Goal: Check status: Verify the current state of an ongoing process or item

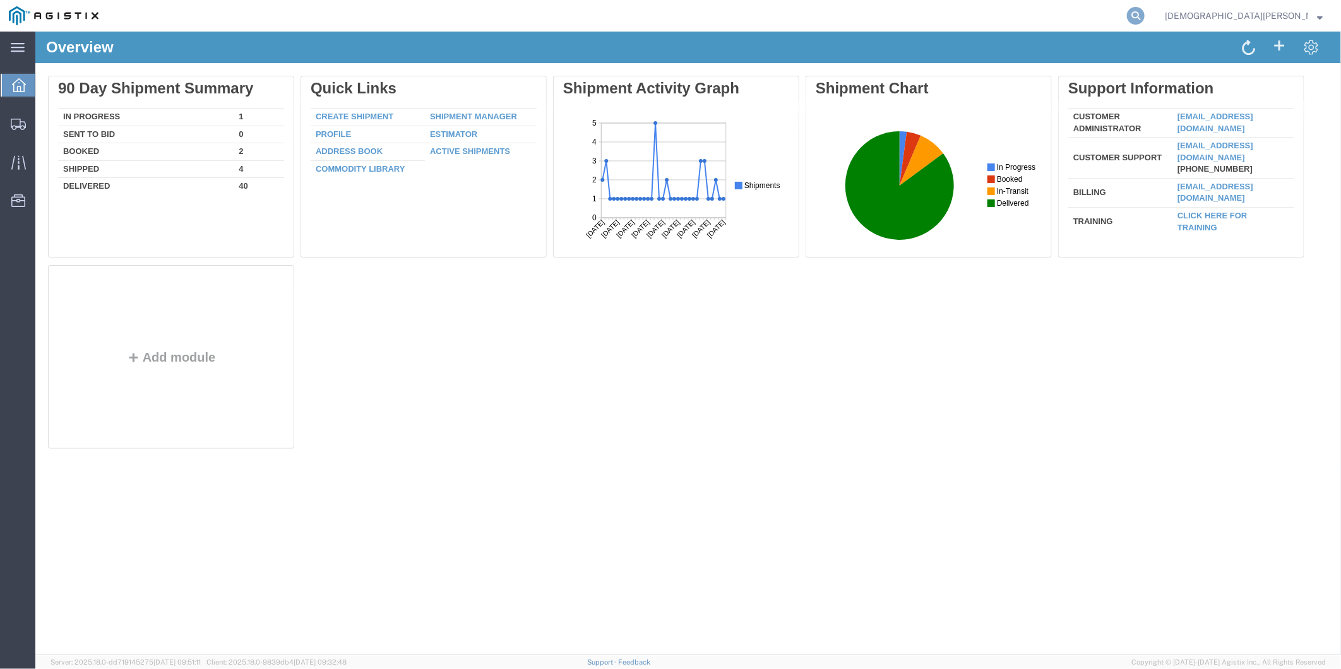
click at [1144, 13] on icon at bounding box center [1136, 16] width 18 height 18
click at [972, 11] on input "search" at bounding box center [935, 16] width 384 height 30
paste input "56597189"
type input "56597189"
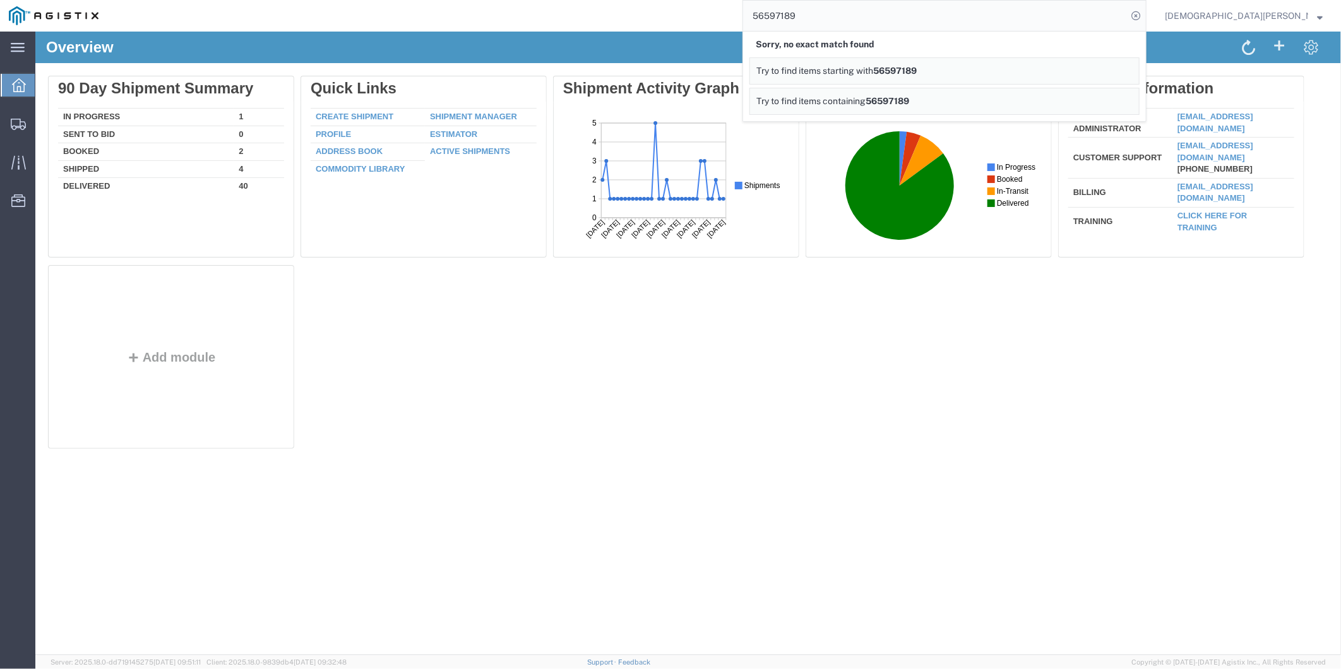
click at [1316, 19] on span "Christian Ovalles" at bounding box center [1244, 16] width 158 height 14
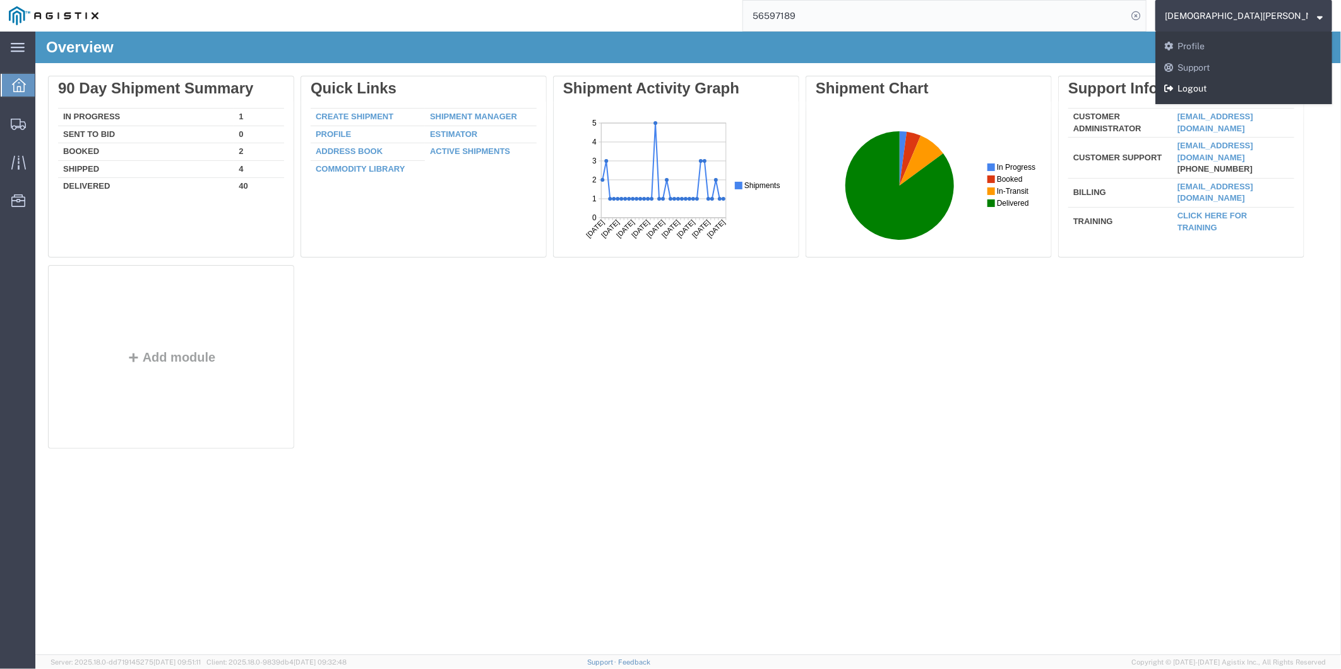
click at [1256, 86] on link "Logout" at bounding box center [1243, 88] width 177 height 21
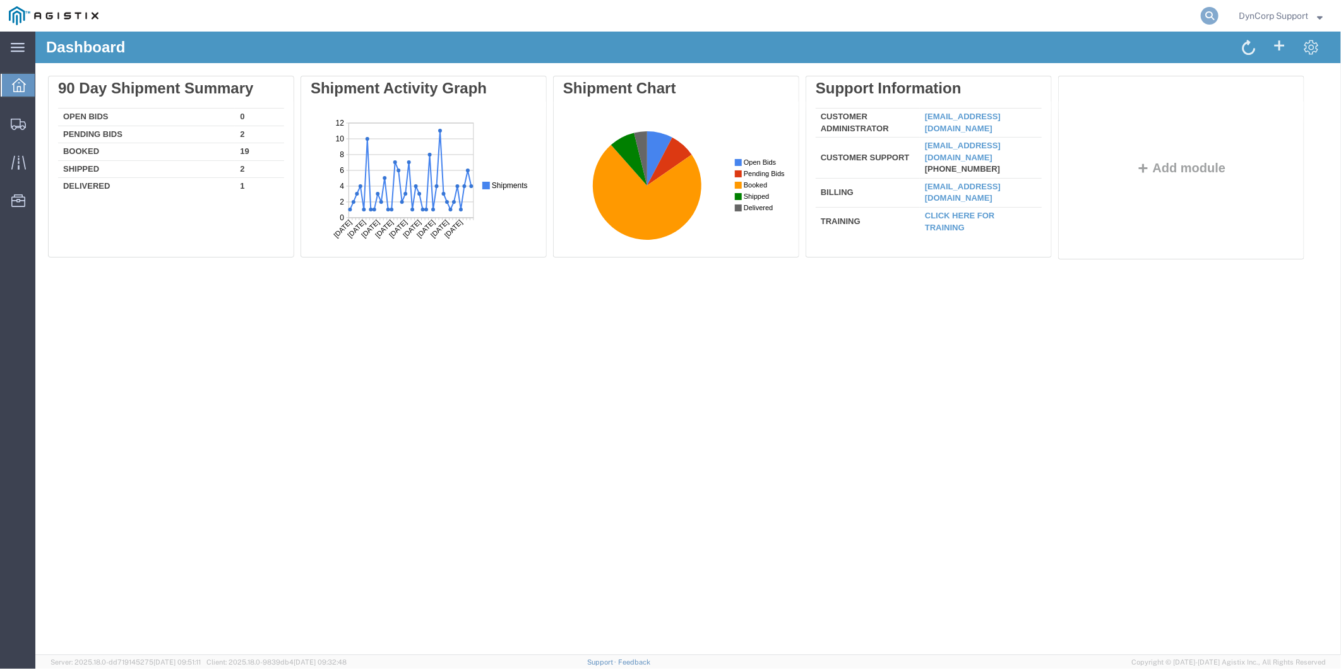
click at [1206, 16] on icon at bounding box center [1210, 16] width 18 height 18
click at [1036, 15] on input "search" at bounding box center [1009, 16] width 384 height 30
paste input "56597189"
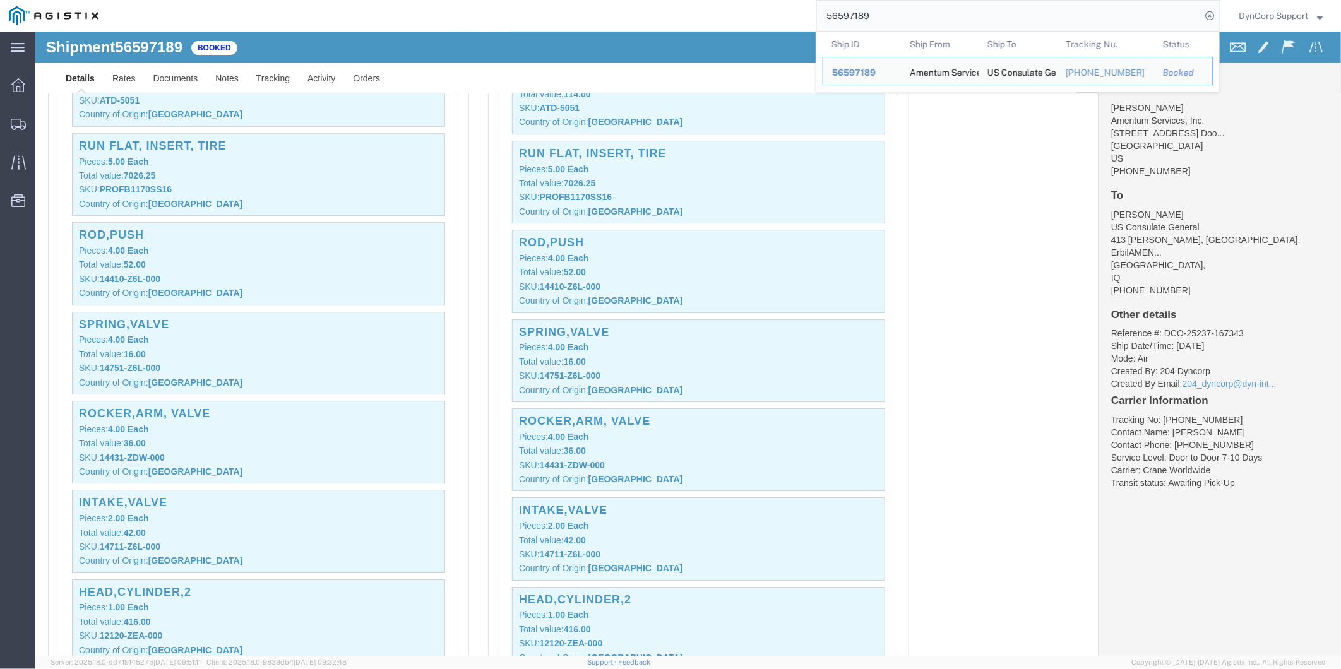
scroll to position [11319, 0]
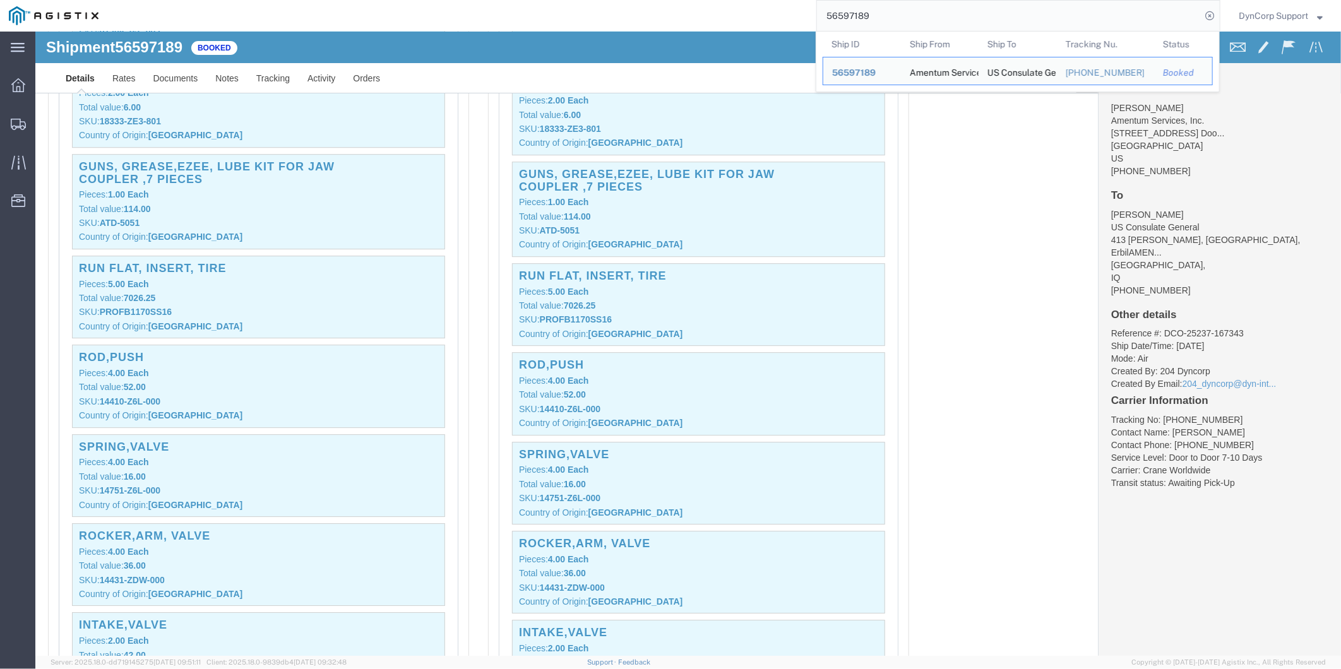
click p "Total value: 7026.25"
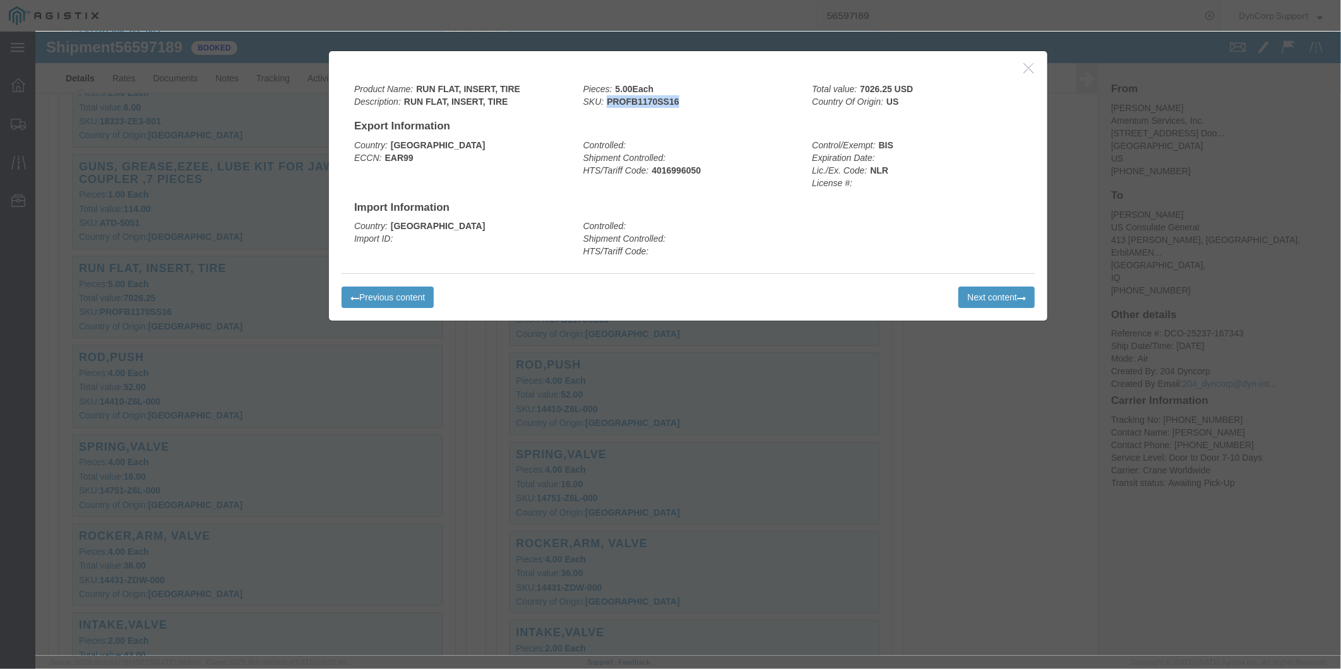
drag, startPoint x: 571, startPoint y: 66, endPoint x: 648, endPoint y: 72, distance: 77.3
click div "Pieces: 5.00 Each SKU: PROFB1170SS16"
copy b "PROFB1170SS16"
drag, startPoint x: 989, startPoint y: 36, endPoint x: 1026, endPoint y: 155, distance: 124.2
click icon "button"
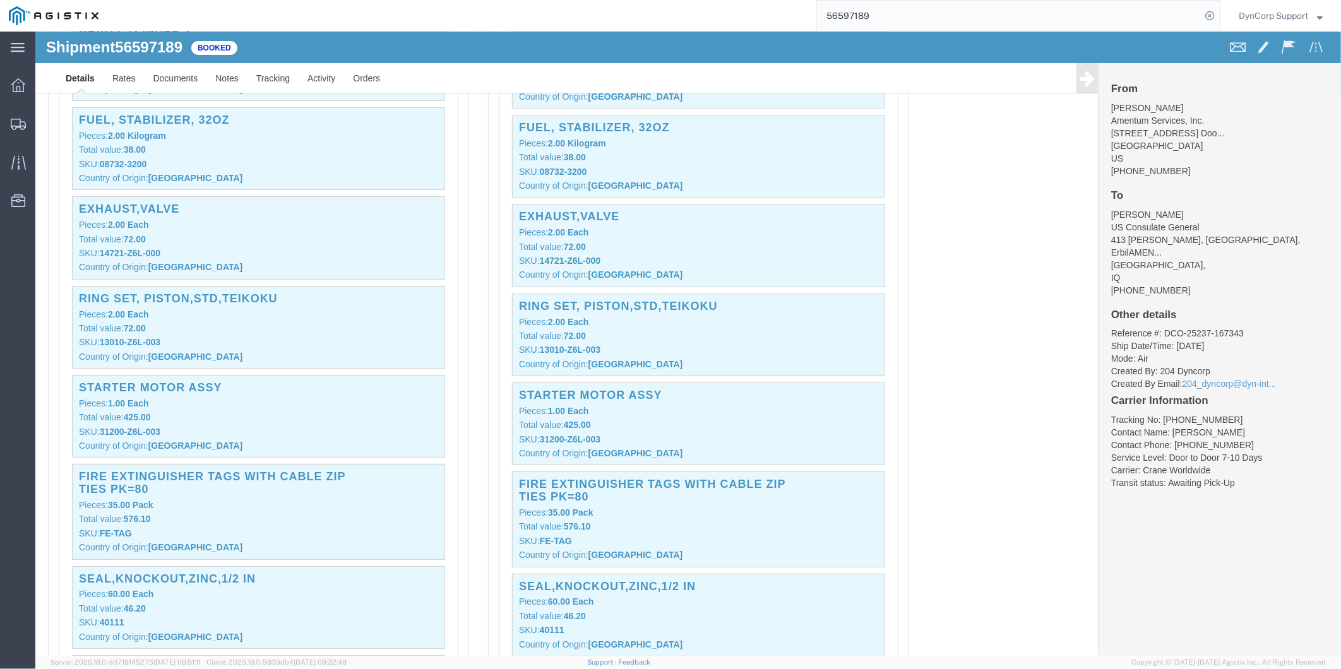
scroll to position [12019, 0]
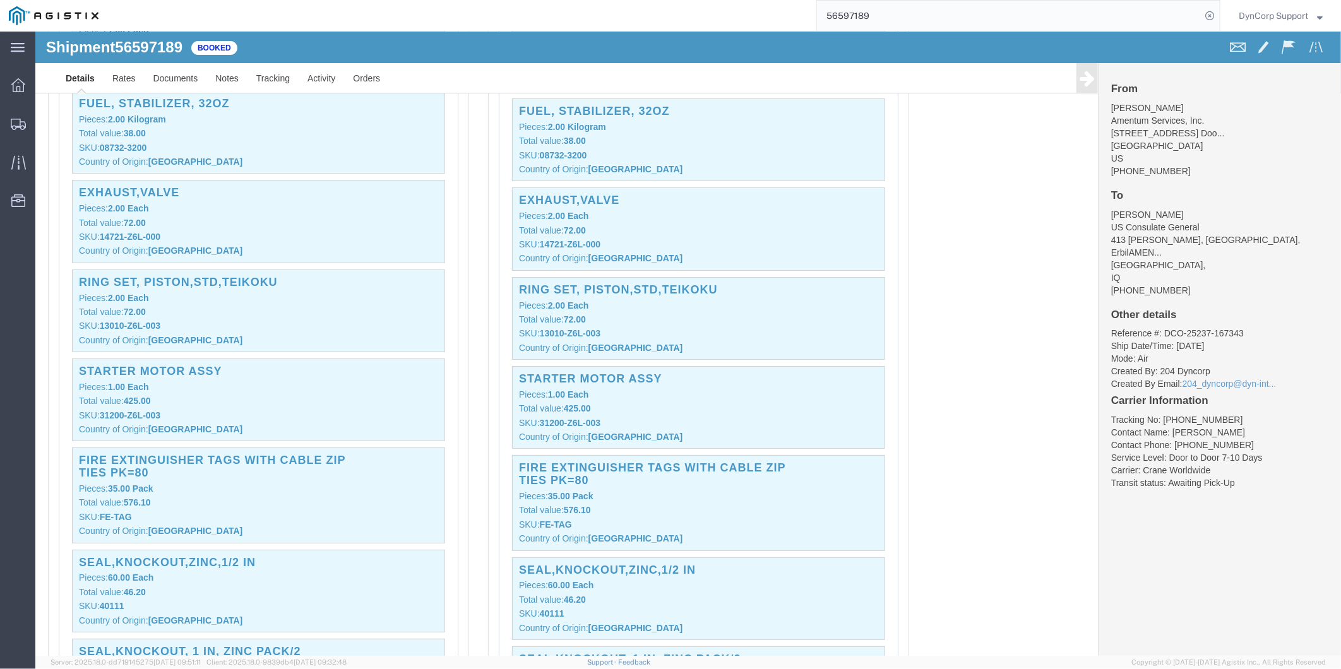
click at [908, 15] on input "56597189" at bounding box center [1009, 16] width 384 height 30
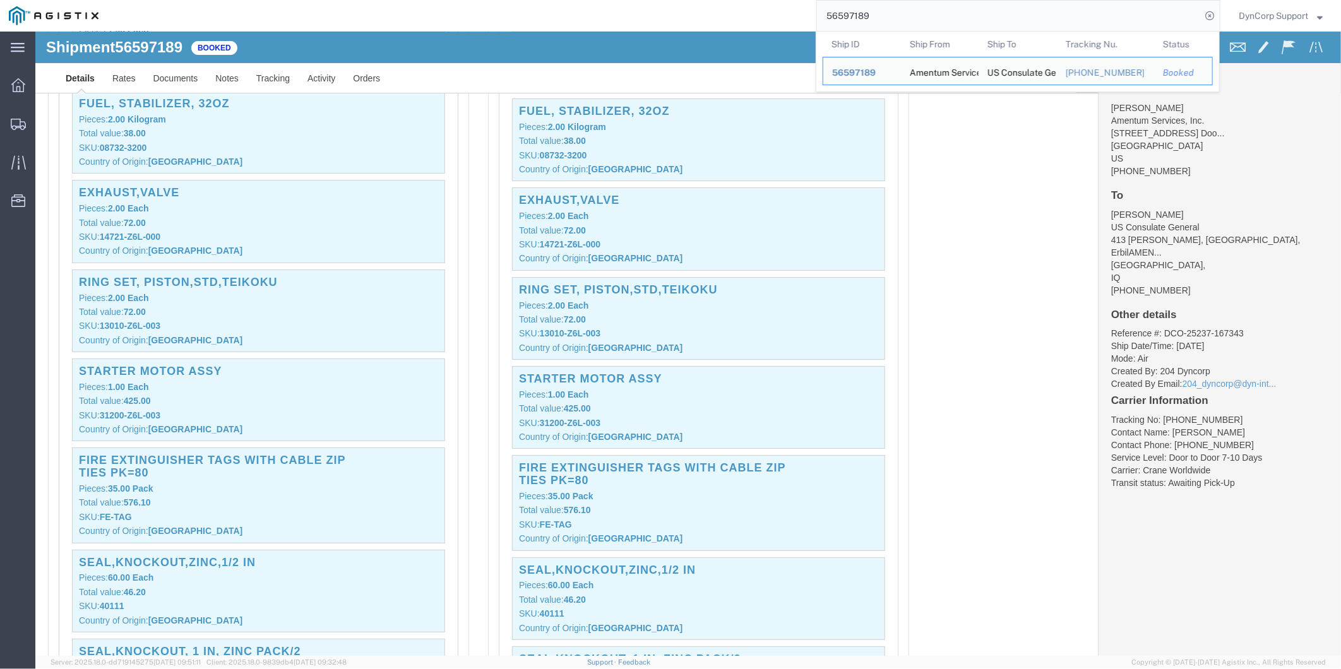
drag, startPoint x: 900, startPoint y: 17, endPoint x: 749, endPoint y: -6, distance: 152.6
click at [749, 0] on html "main_menu Created with Sketch. Collapse Menu Dashboard Shipments Traffic Resour…" at bounding box center [670, 334] width 1341 height 669
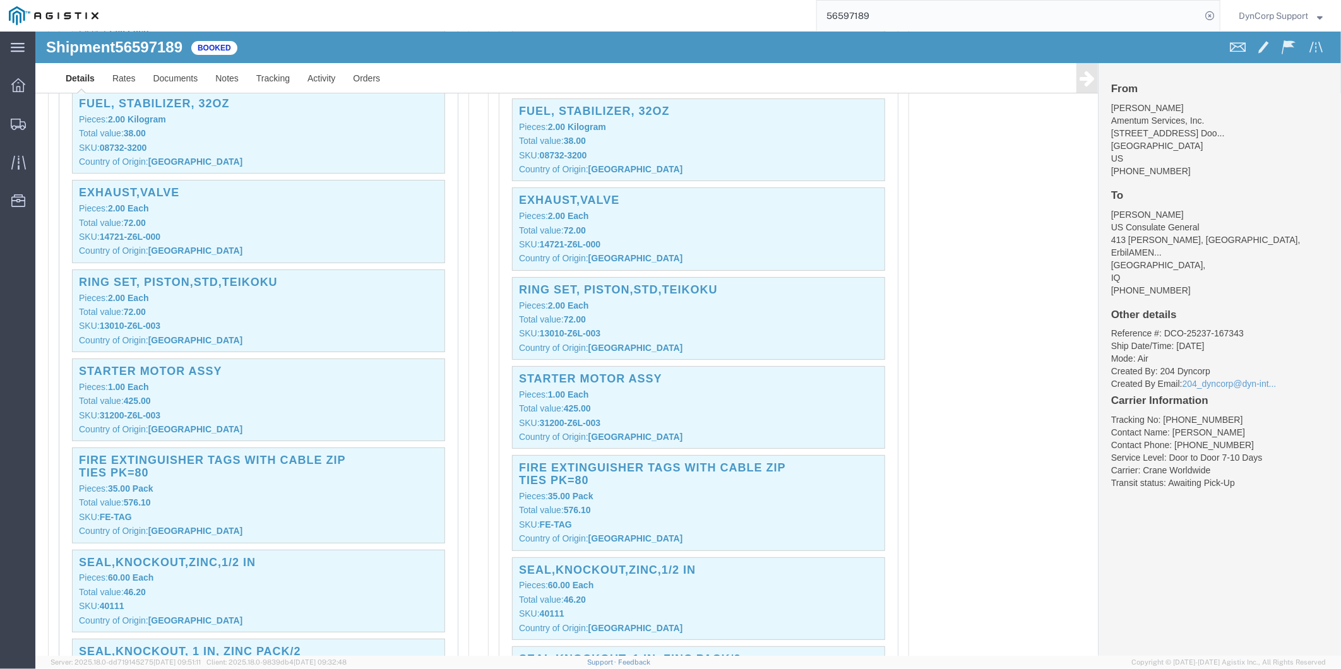
paste input "69153"
click at [1211, 13] on icon at bounding box center [1210, 16] width 18 height 18
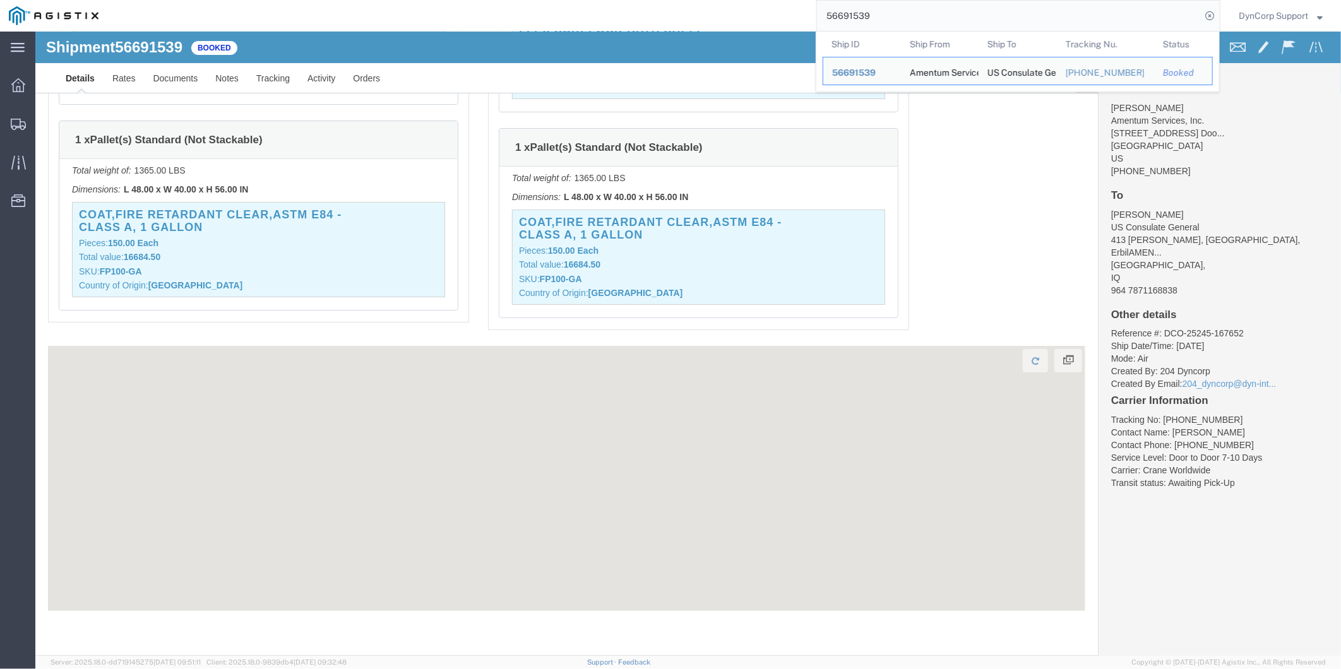
scroll to position [6030, 0]
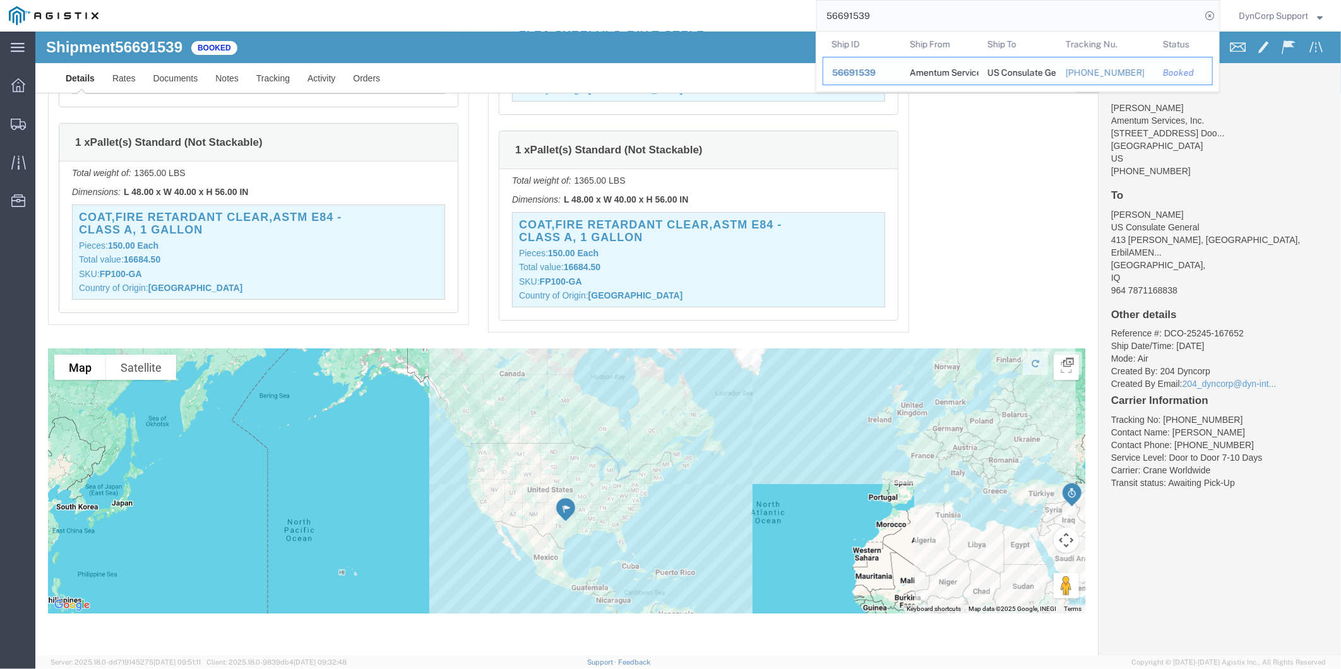
click at [856, 72] on span "56691539" at bounding box center [854, 73] width 44 height 10
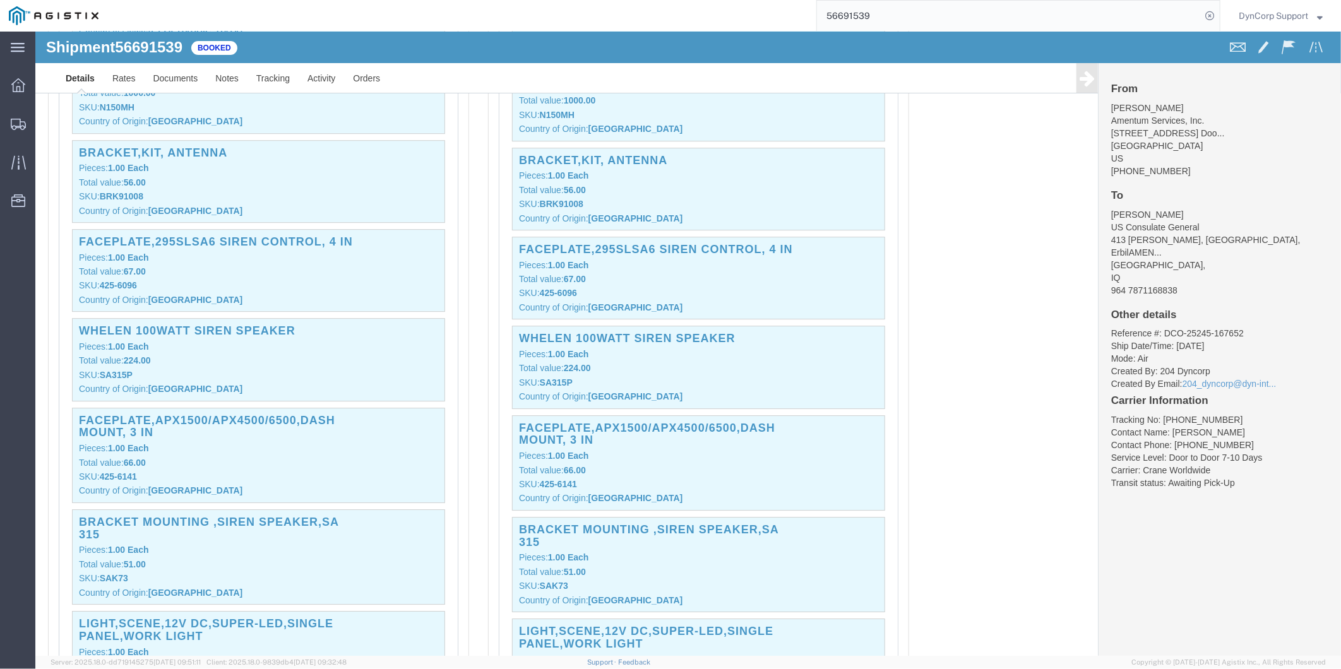
scroll to position [5749, 0]
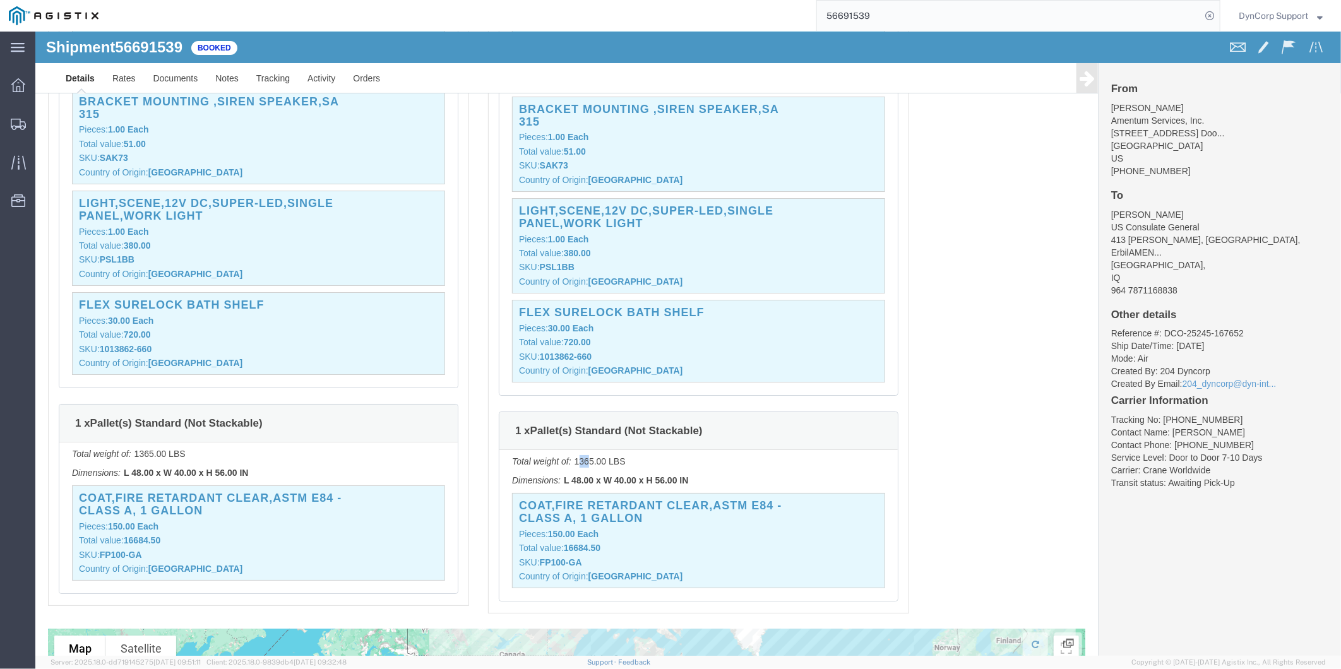
drag, startPoint x: 540, startPoint y: 428, endPoint x: 552, endPoint y: 427, distance: 12.1
click p "Total weight of: 1365.00 LBS"
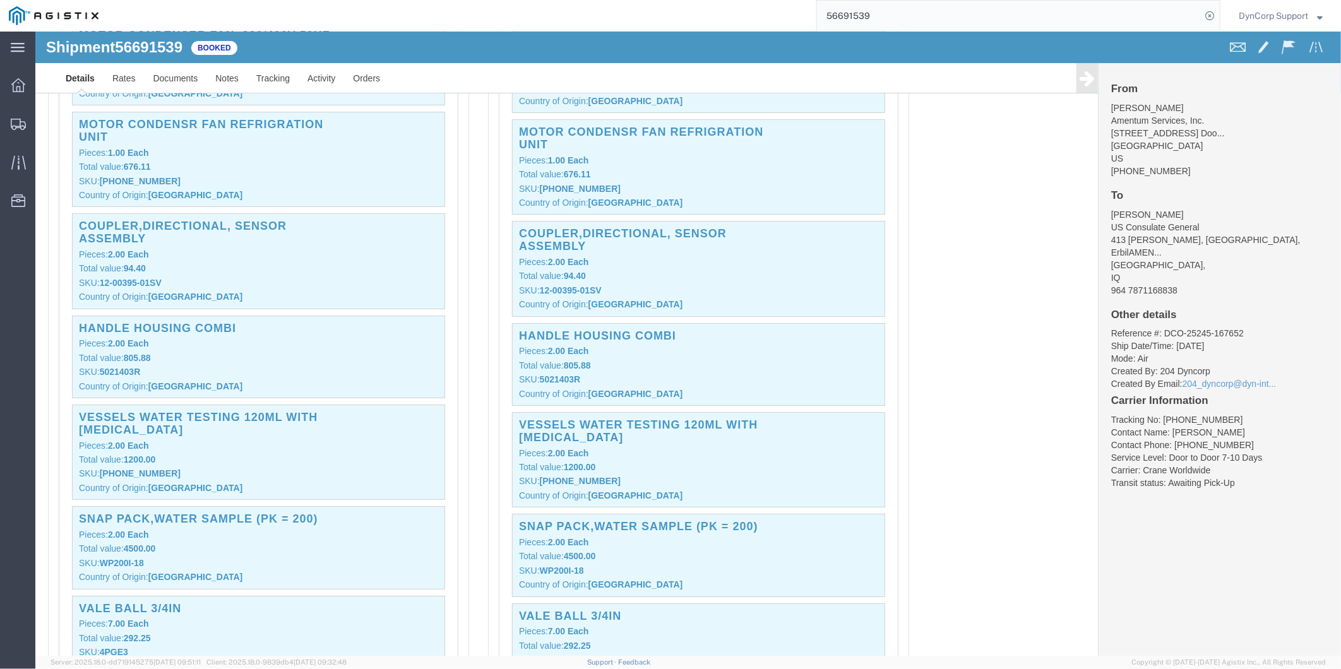
scroll to position [2944, 0]
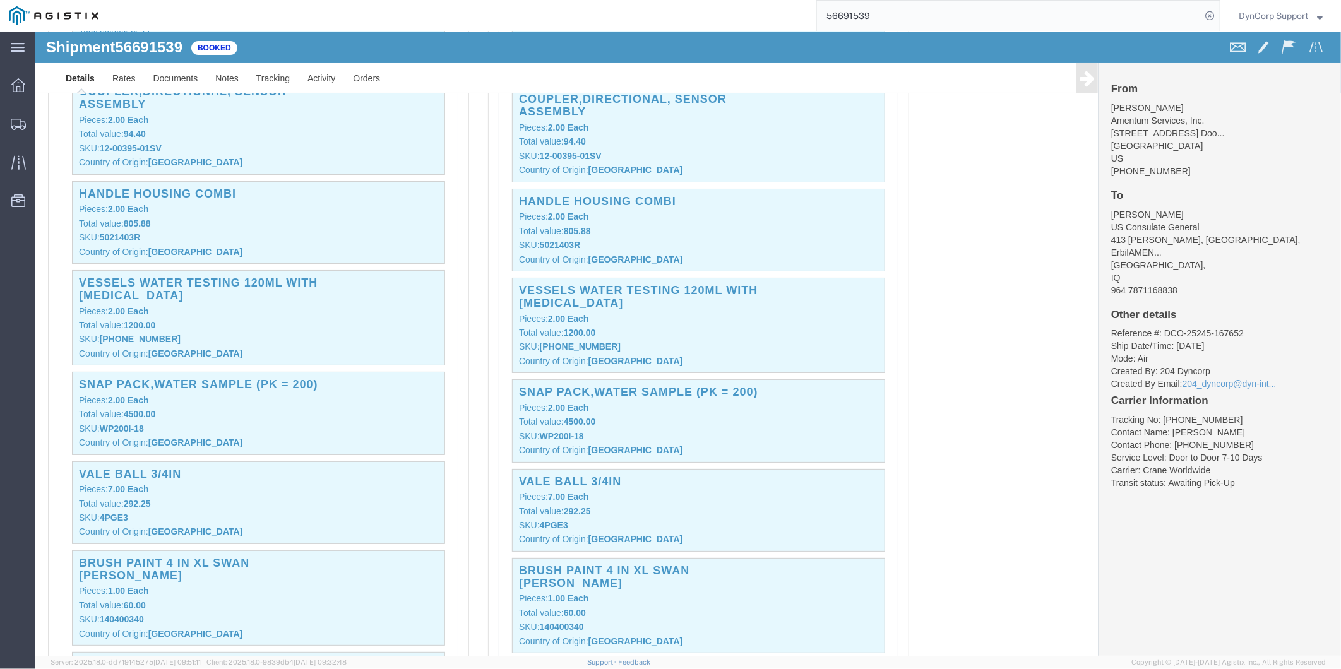
click div "SNAP PACK,WATER SAMPLE (PK = 200) Pieces: 2.00 Each Total value: 4500.00 SKU: W…"
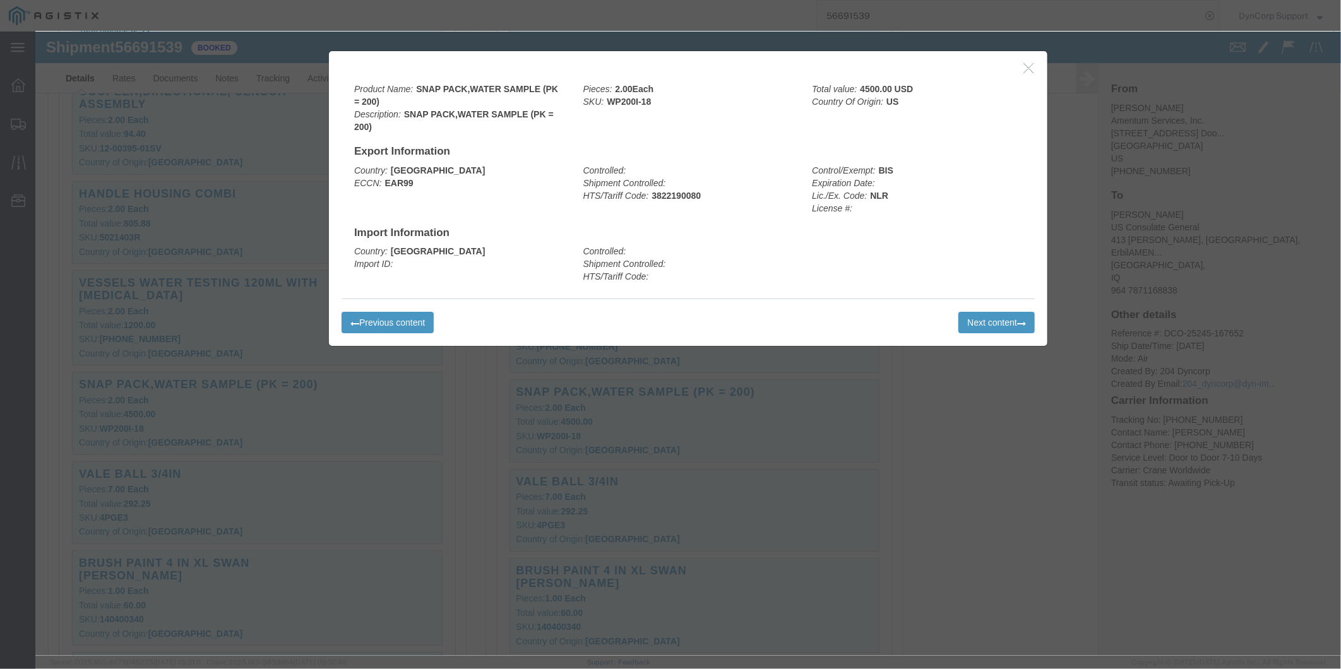
click icon "button"
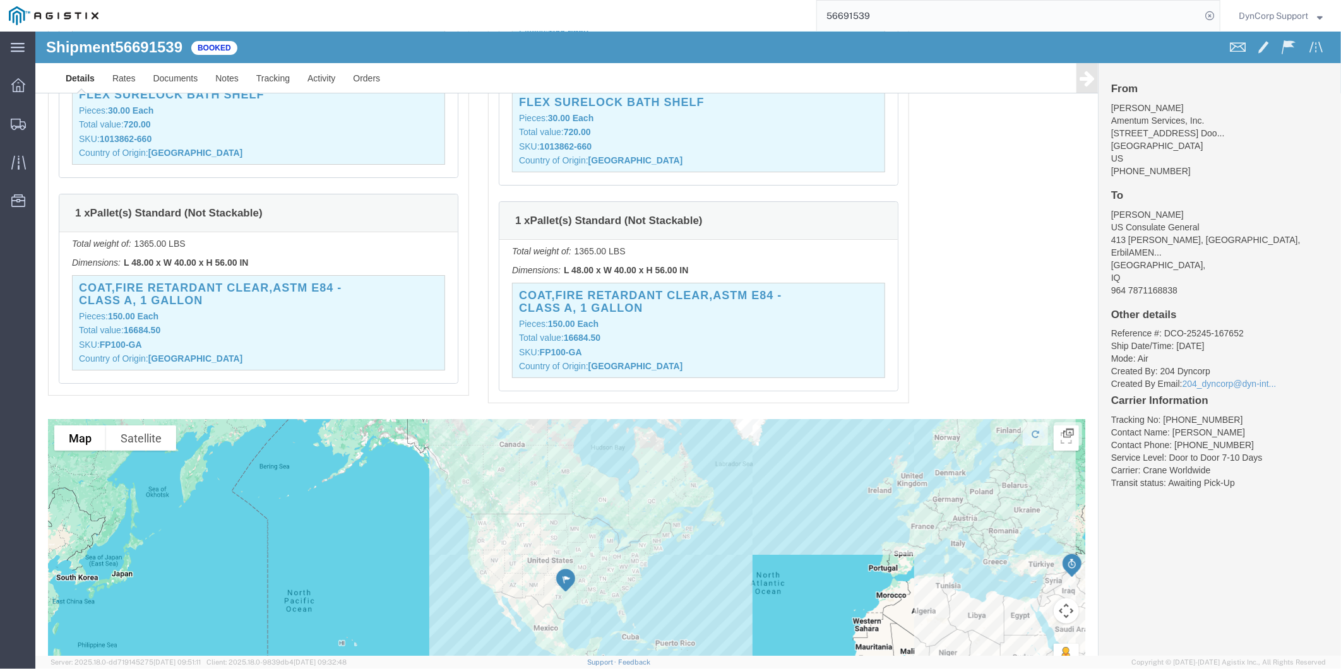
scroll to position [6030, 0]
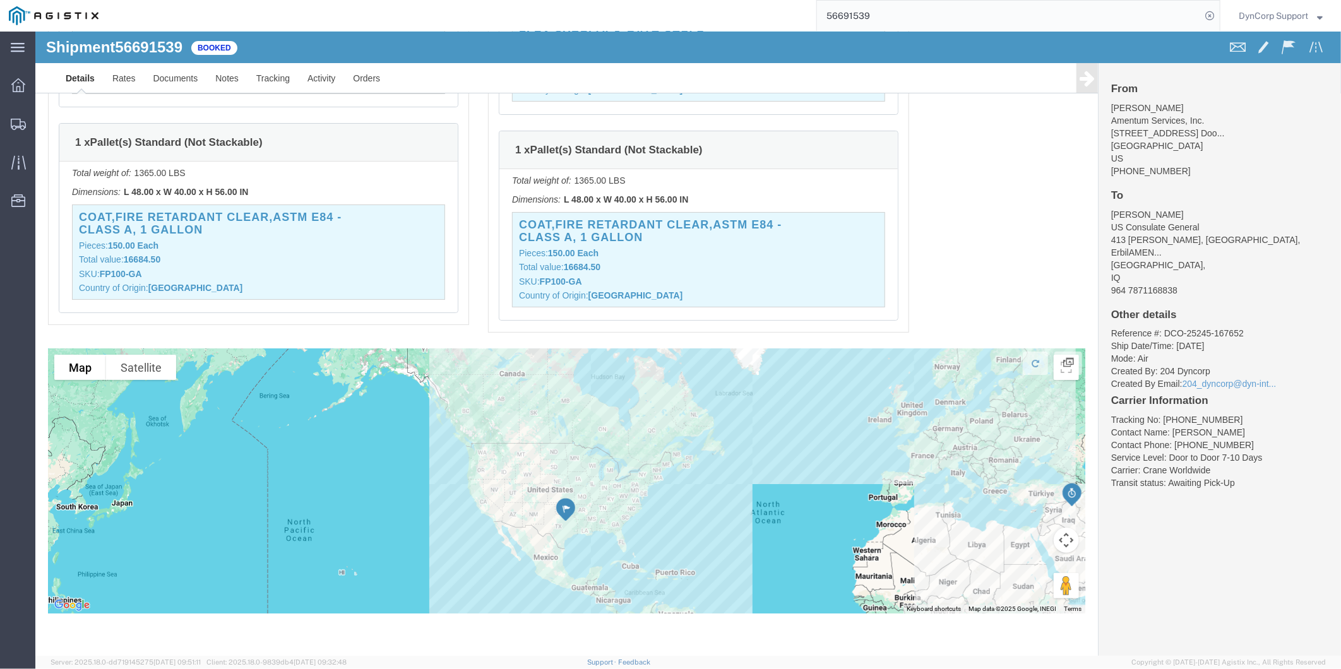
click at [906, 22] on input "56691539" at bounding box center [1009, 16] width 384 height 30
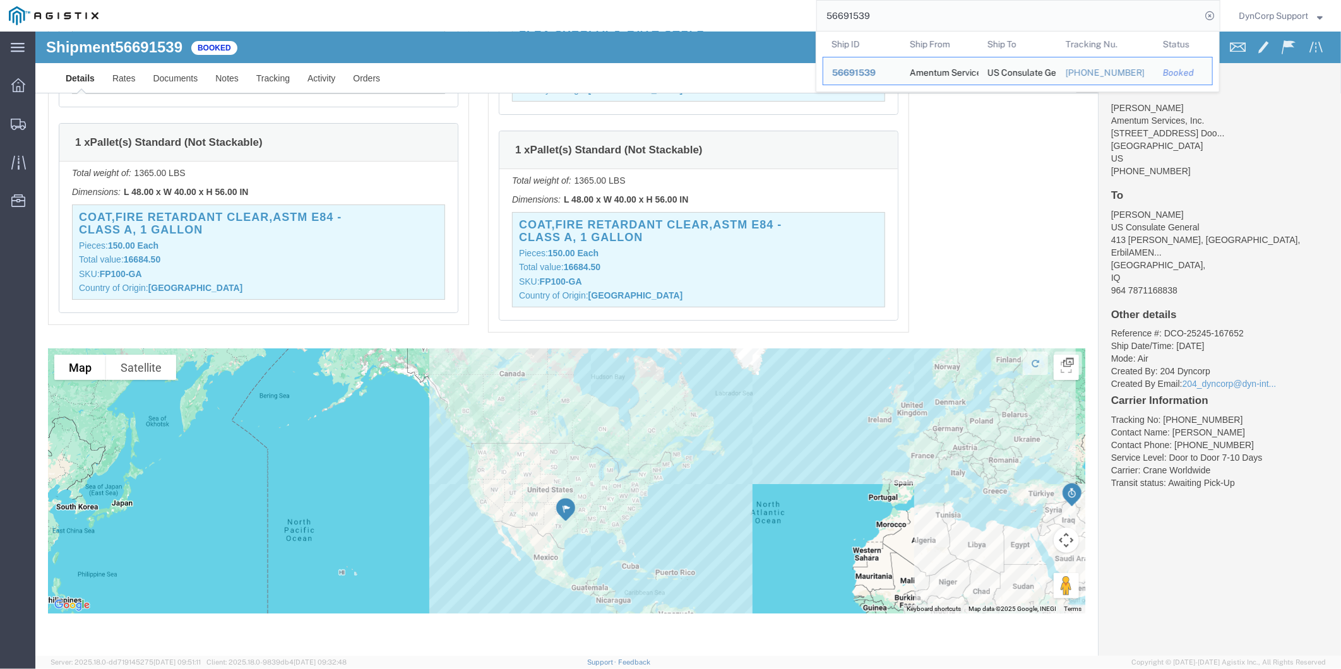
drag, startPoint x: 894, startPoint y: 20, endPoint x: 742, endPoint y: 2, distance: 153.2
click at [742, 2] on div "56691539 Ship ID Ship From Ship To Tracking Nu. Status Ship ID 56691539 Ship Fr…" at bounding box center [663, 16] width 1113 height 32
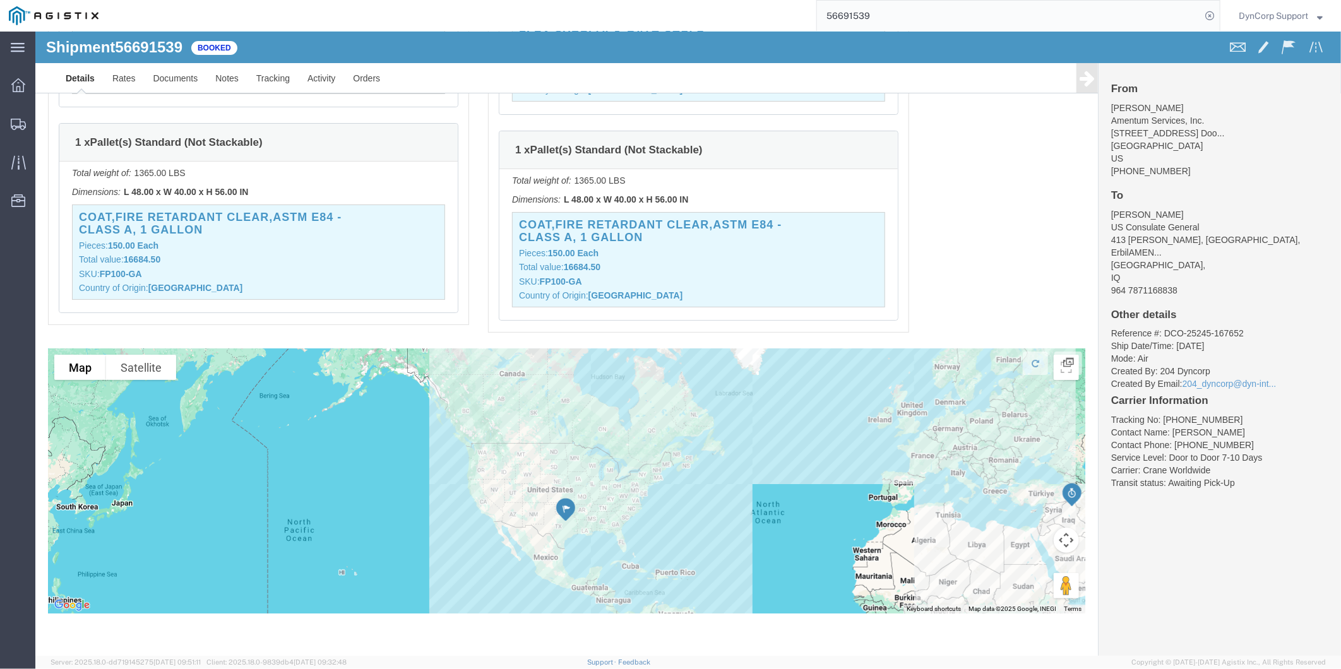
paste input "08215"
type input "56608215"
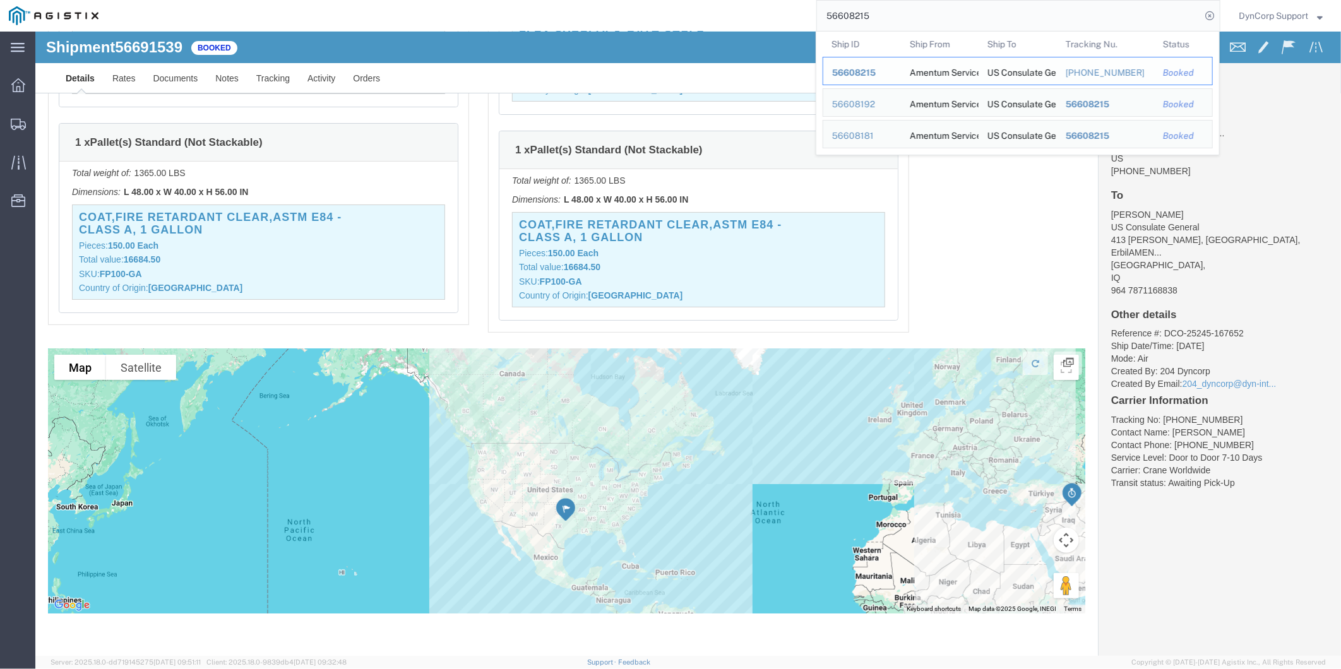
click at [849, 73] on span "56608215" at bounding box center [854, 73] width 44 height 10
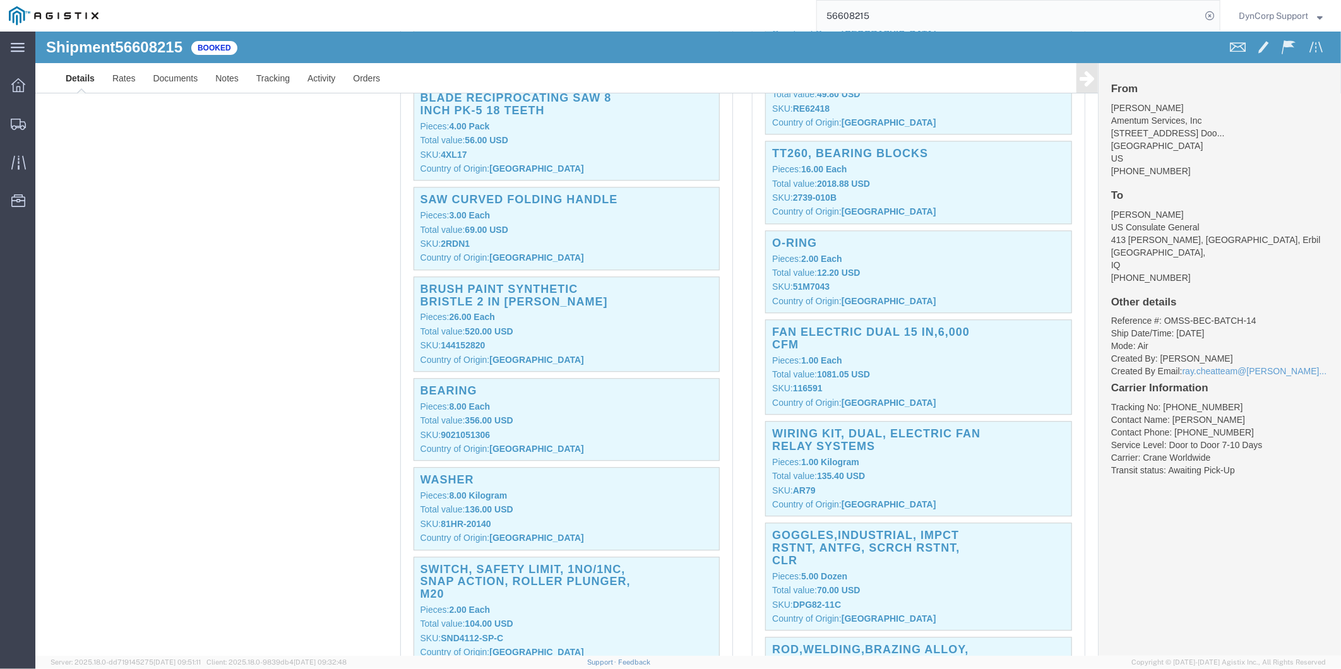
scroll to position [4768, 0]
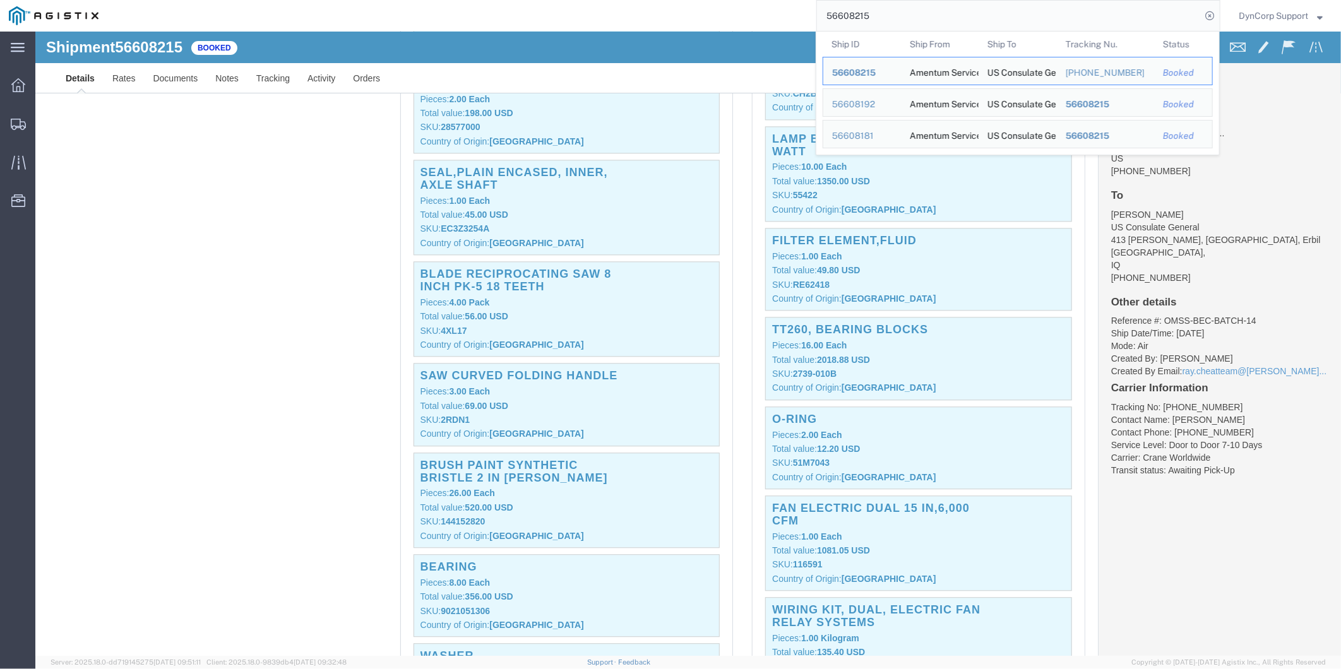
click at [922, 13] on input "56608215" at bounding box center [1009, 16] width 384 height 30
click at [857, 72] on span "56608215" at bounding box center [854, 73] width 44 height 10
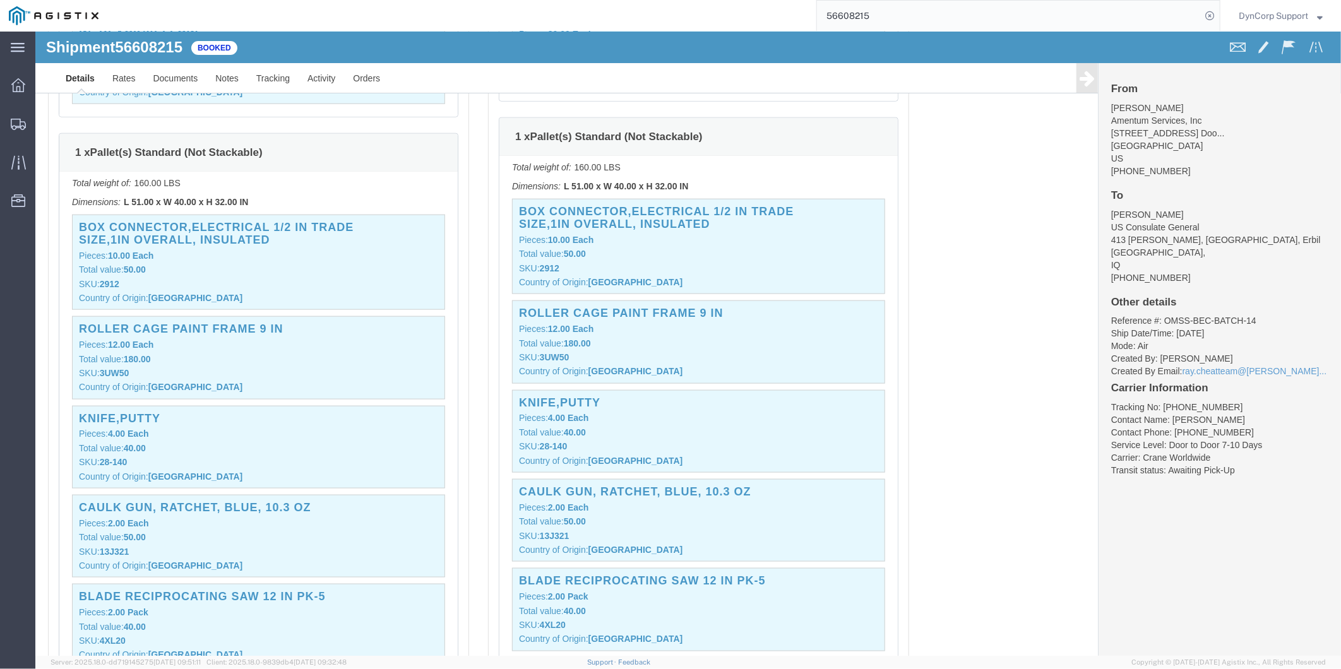
scroll to position [12887, 0]
